Goal: Task Accomplishment & Management: Manage account settings

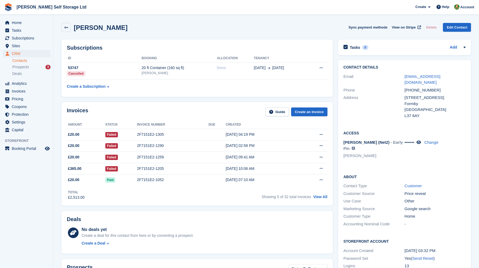
click at [303, 10] on span "Crosby Self Storage Ltd Create Subscription Invoice Contact Deal Discount Page …" at bounding box center [239, 7] width 479 height 14
click at [12, 21] on span "Home" at bounding box center [28, 22] width 32 height 7
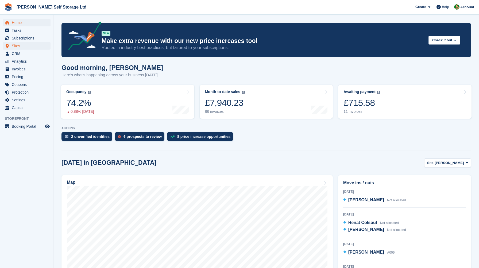
click at [16, 44] on span "Sites" at bounding box center [28, 45] width 32 height 7
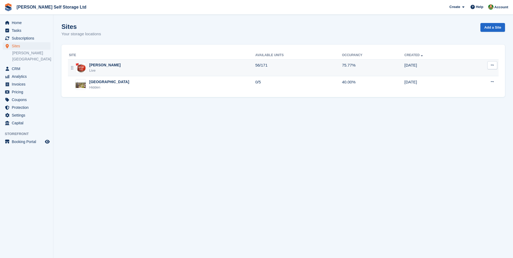
click at [143, 72] on div "Crosby Live" at bounding box center [162, 67] width 186 height 11
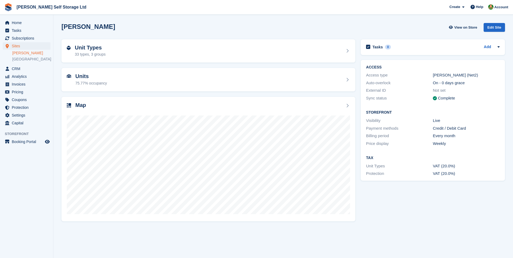
click at [139, 54] on div "Unit Types 33 types, 3 groups" at bounding box center [208, 51] width 283 height 13
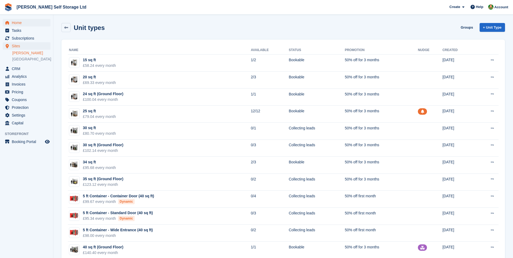
click at [17, 24] on span "Home" at bounding box center [28, 22] width 32 height 7
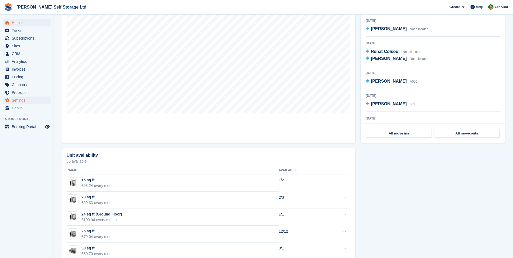
scroll to position [167, 0]
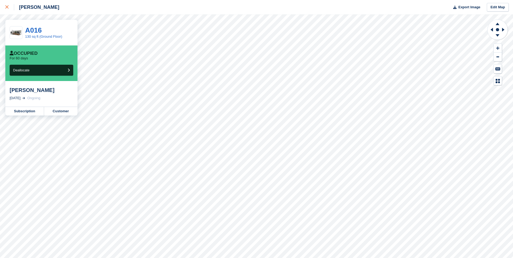
click at [5, 7] on icon at bounding box center [6, 6] width 3 height 3
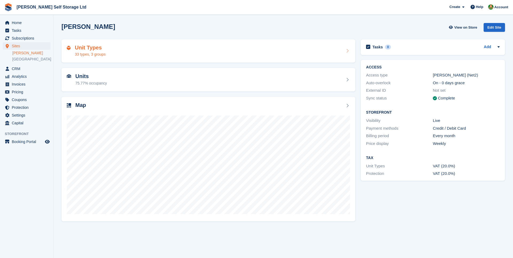
click at [119, 48] on div "Unit Types 33 types, 3 groups" at bounding box center [208, 51] width 283 height 13
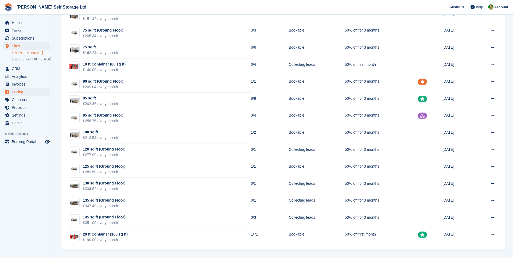
scroll to position [369, 0]
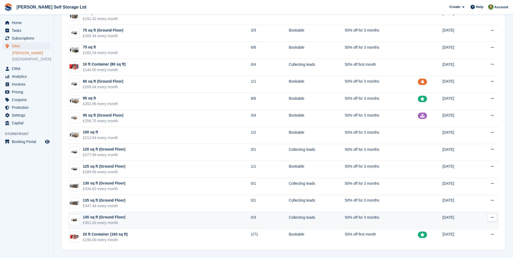
click at [171, 216] on td "145 sq ft (Ground Floor) £351.00 every month" at bounding box center [159, 220] width 183 height 17
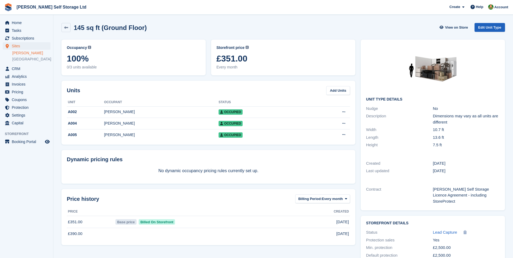
click at [491, 25] on link "Edit Unit Type" at bounding box center [489, 27] width 30 height 9
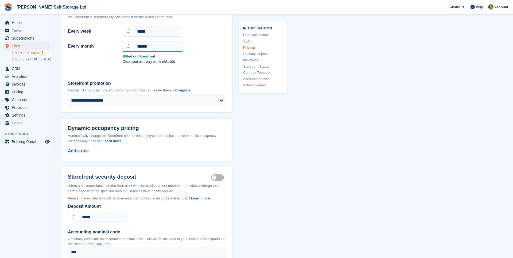
scroll to position [486, 0]
click at [330, 112] on div "**********" at bounding box center [282, 162] width 443 height 1206
click at [18, 21] on span "Home" at bounding box center [28, 22] width 32 height 7
